Goal: Task Accomplishment & Management: Use online tool/utility

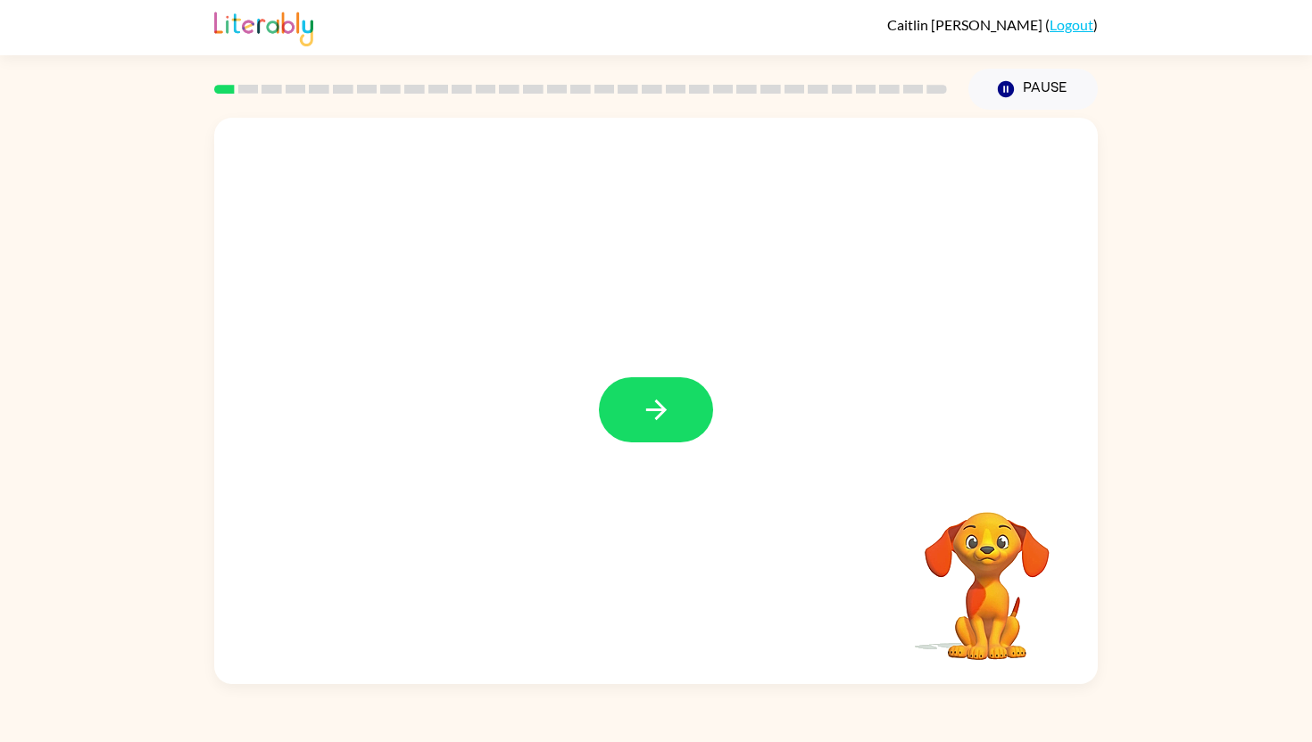
click at [652, 413] on icon "button" at bounding box center [656, 409] width 31 height 31
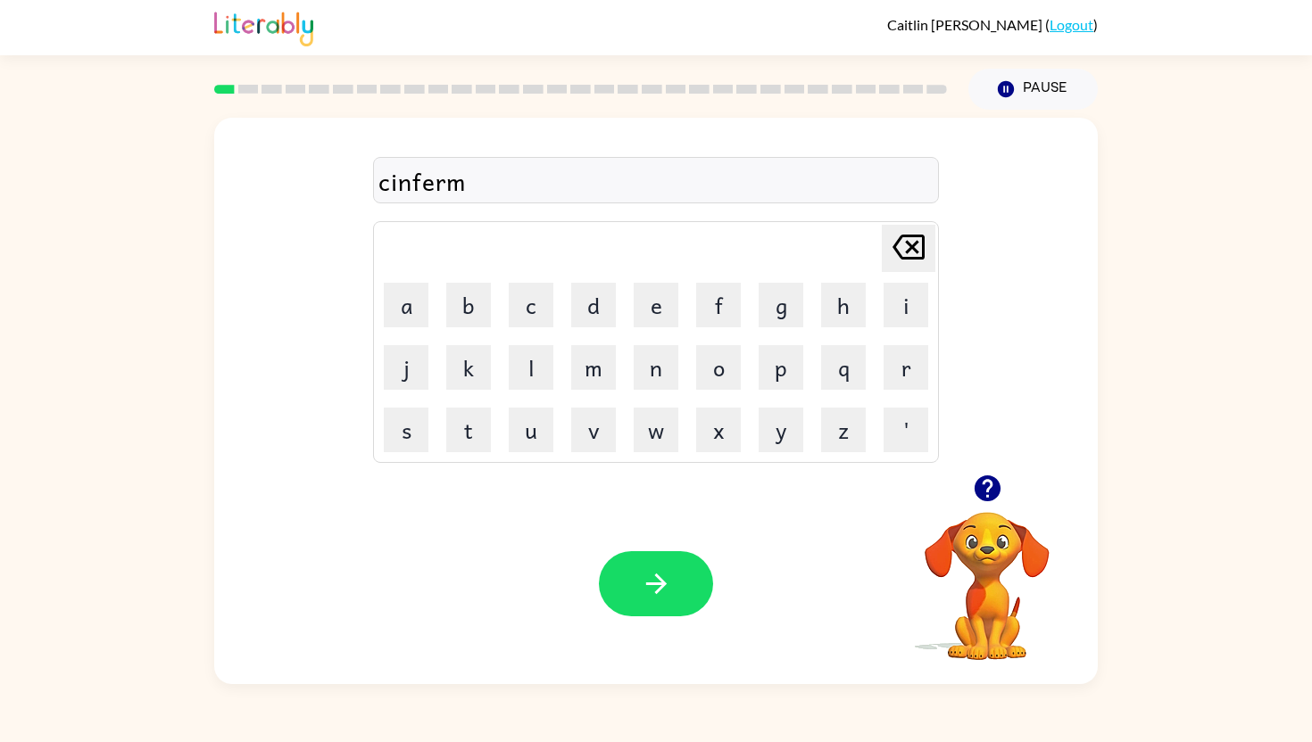
click at [434, 183] on div "cinferm" at bounding box center [655, 180] width 555 height 37
click at [649, 573] on icon "button" at bounding box center [656, 583] width 31 height 31
click at [656, 600] on button "button" at bounding box center [656, 583] width 114 height 65
click at [667, 584] on icon "button" at bounding box center [656, 583] width 31 height 31
click at [989, 495] on icon "button" at bounding box center [987, 489] width 26 height 26
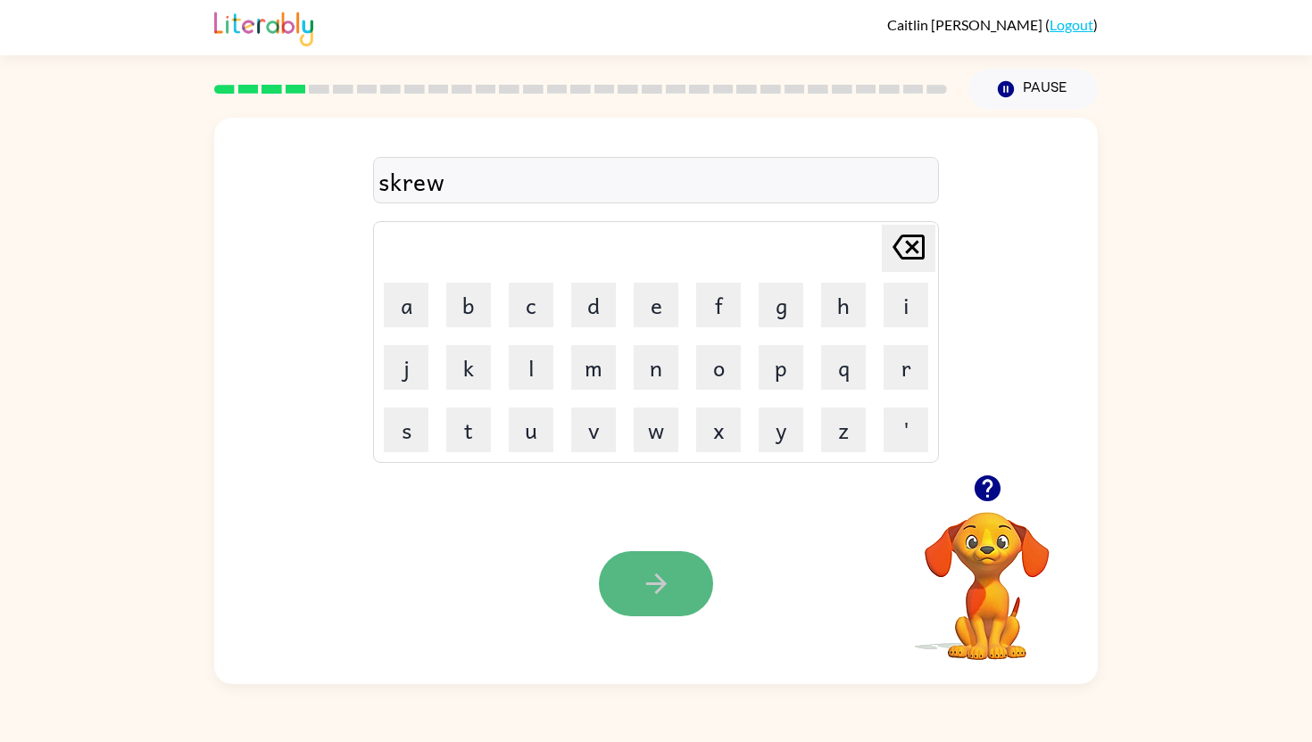
click at [648, 598] on icon "button" at bounding box center [656, 583] width 31 height 31
click at [638, 589] on button "button" at bounding box center [656, 583] width 114 height 65
click at [665, 582] on icon "button" at bounding box center [656, 583] width 31 height 31
click at [665, 580] on icon "button" at bounding box center [656, 583] width 31 height 31
click at [658, 570] on icon "button" at bounding box center [656, 583] width 31 height 31
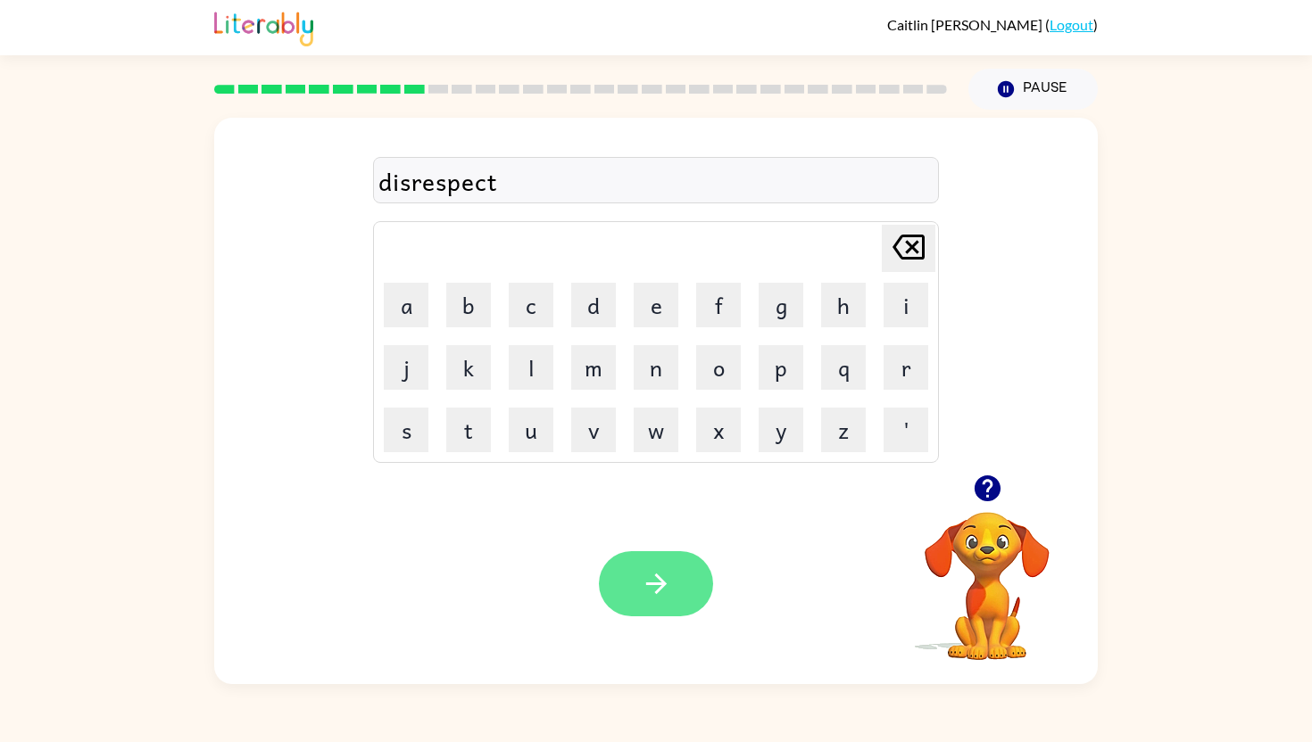
click at [673, 577] on button "button" at bounding box center [656, 583] width 114 height 65
click at [658, 574] on icon "button" at bounding box center [656, 583] width 31 height 31
click at [670, 585] on icon "button" at bounding box center [656, 583] width 31 height 31
click at [637, 572] on button "button" at bounding box center [656, 583] width 114 height 65
click at [650, 605] on button "button" at bounding box center [656, 583] width 114 height 65
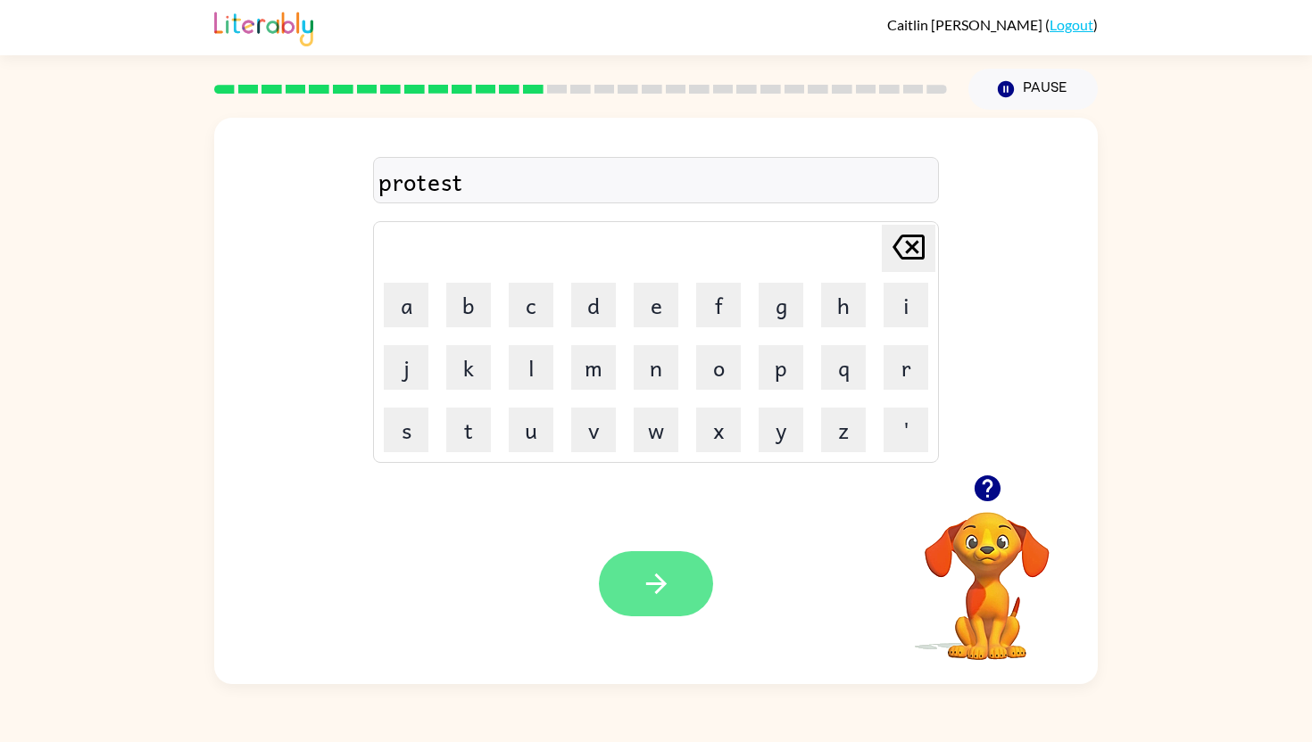
click at [650, 610] on button "button" at bounding box center [656, 583] width 114 height 65
click at [661, 592] on icon "button" at bounding box center [656, 583] width 31 height 31
click at [645, 600] on icon "button" at bounding box center [656, 583] width 31 height 31
click at [419, 183] on div "dimer" at bounding box center [655, 180] width 555 height 37
click at [656, 571] on icon "button" at bounding box center [656, 583] width 31 height 31
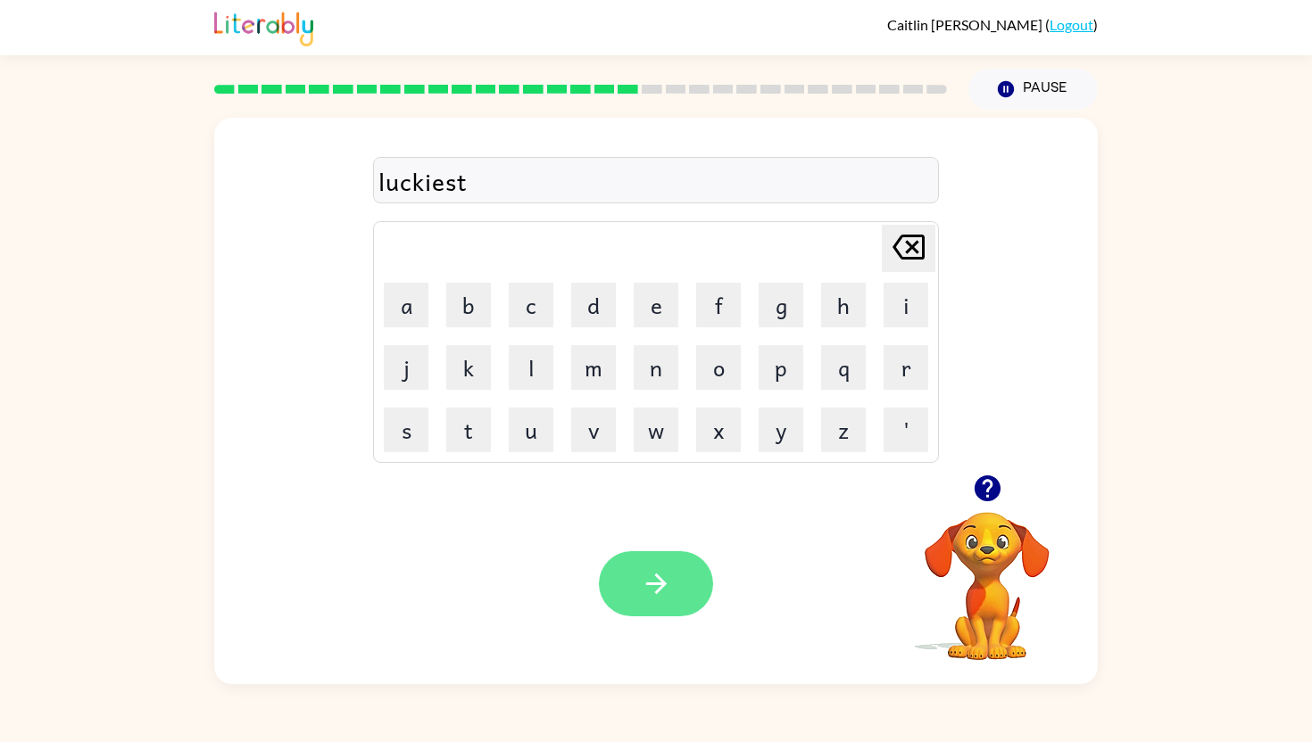
click at [677, 593] on button "button" at bounding box center [656, 583] width 114 height 65
click at [626, 584] on button "button" at bounding box center [656, 583] width 114 height 65
click at [642, 593] on icon "button" at bounding box center [656, 583] width 31 height 31
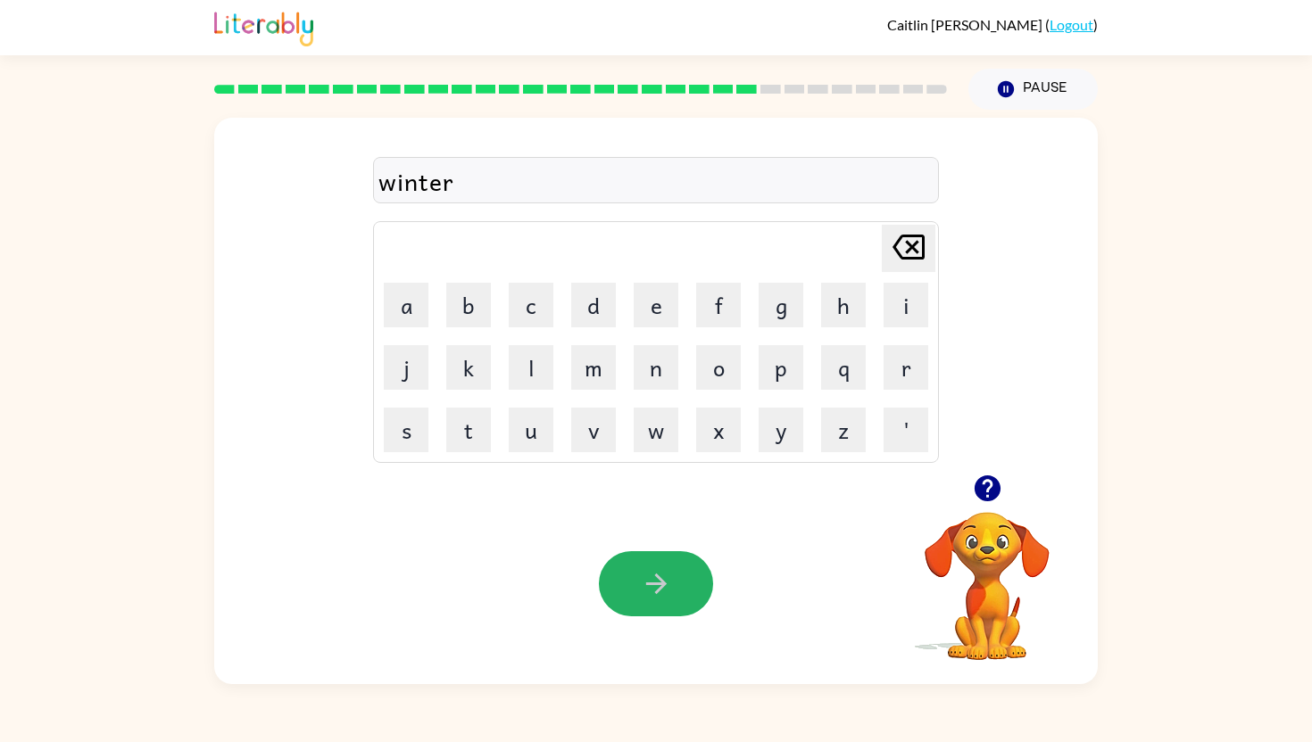
click at [642, 593] on icon "button" at bounding box center [656, 583] width 31 height 31
click at [674, 598] on button "button" at bounding box center [656, 583] width 114 height 65
click at [667, 559] on button "button" at bounding box center [656, 583] width 114 height 65
click at [669, 593] on icon "button" at bounding box center [656, 583] width 31 height 31
click at [656, 568] on icon "button" at bounding box center [656, 583] width 31 height 31
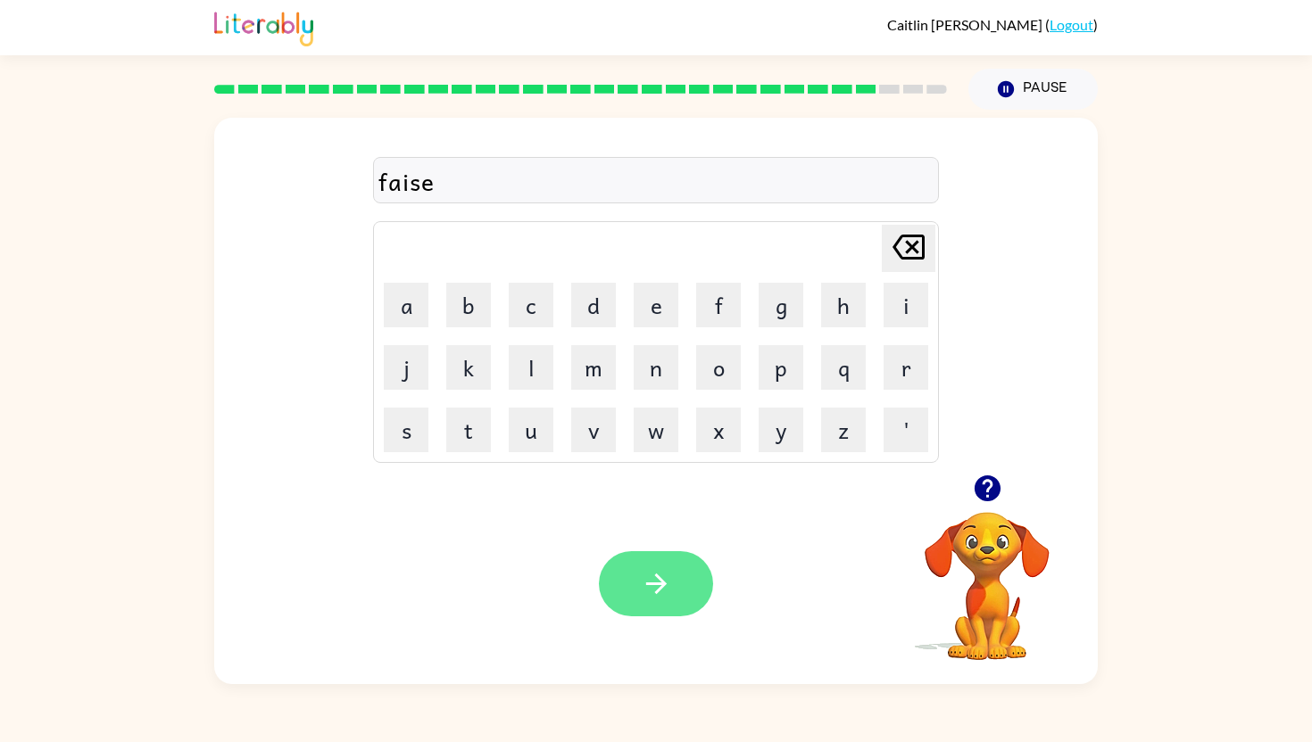
click at [668, 586] on icon "button" at bounding box center [656, 583] width 31 height 31
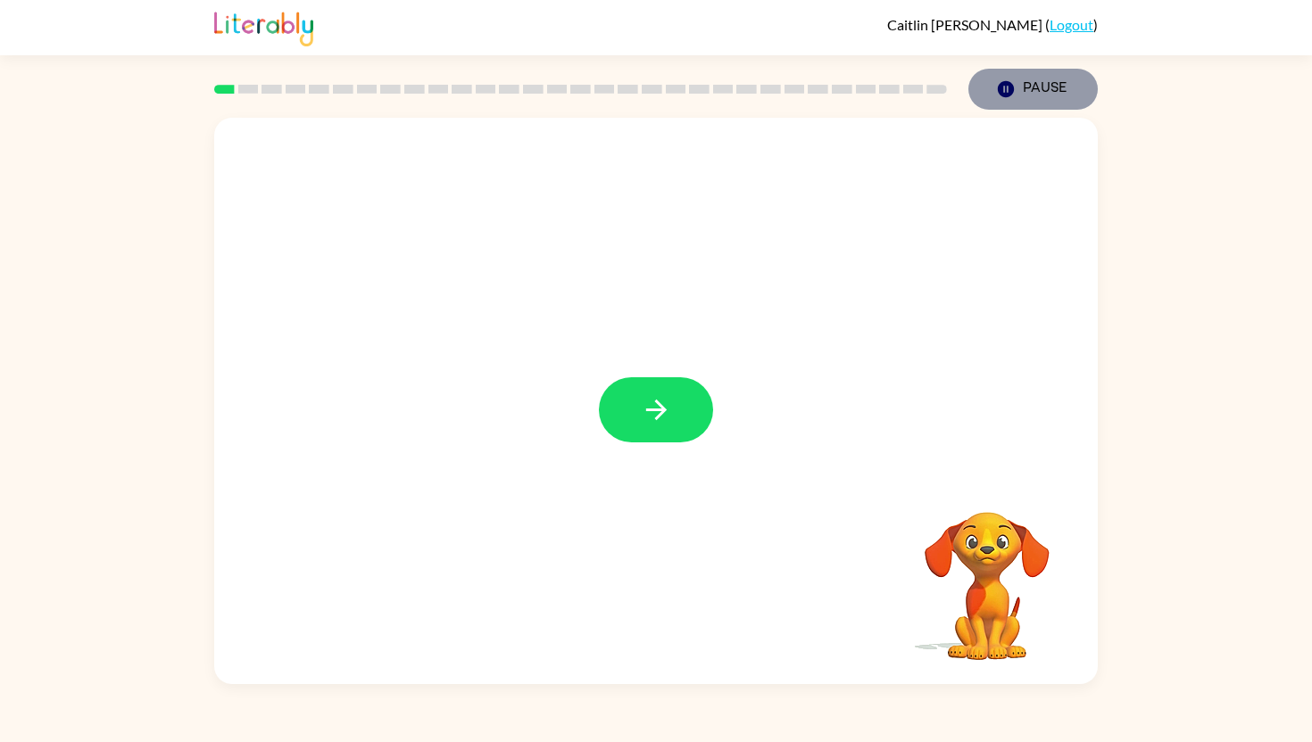
click at [1018, 84] on button "Pause Pause" at bounding box center [1032, 89] width 129 height 41
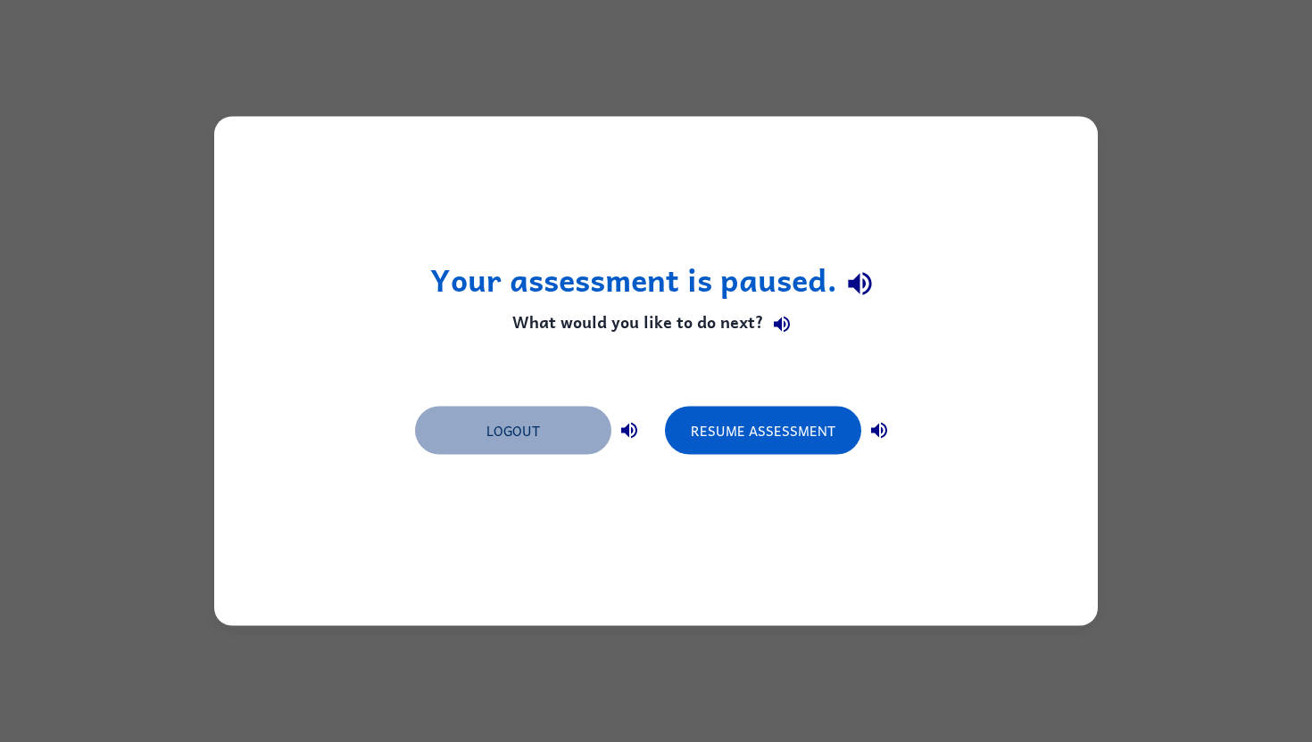
click at [534, 428] on button "Logout" at bounding box center [513, 431] width 196 height 48
